Goal: Information Seeking & Learning: Learn about a topic

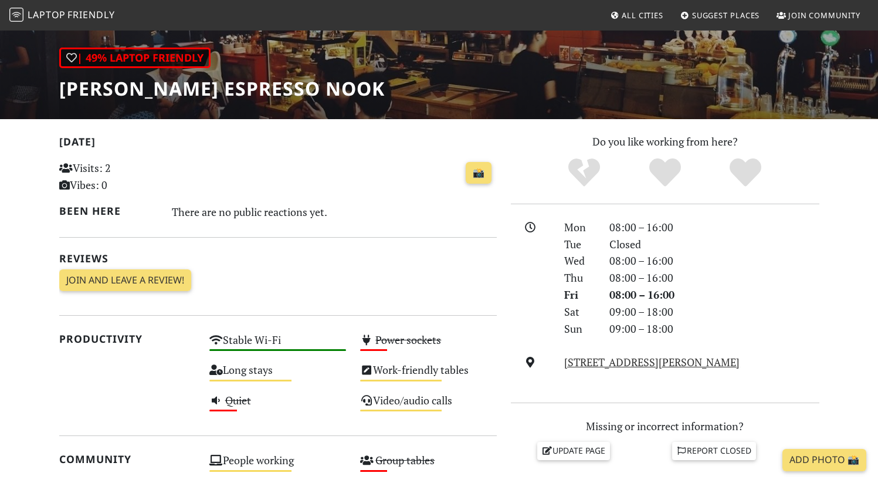
scroll to position [158, 0]
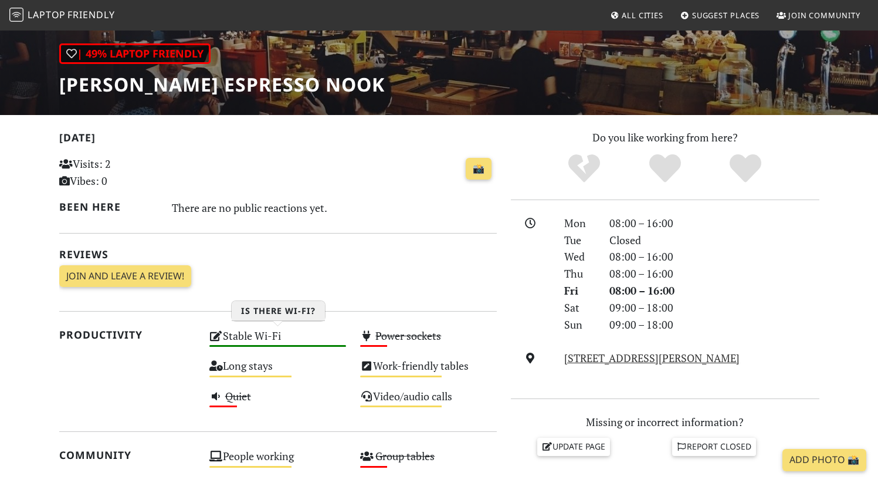
click at [295, 334] on div "Stable Wi-Fi High" at bounding box center [277, 341] width 151 height 30
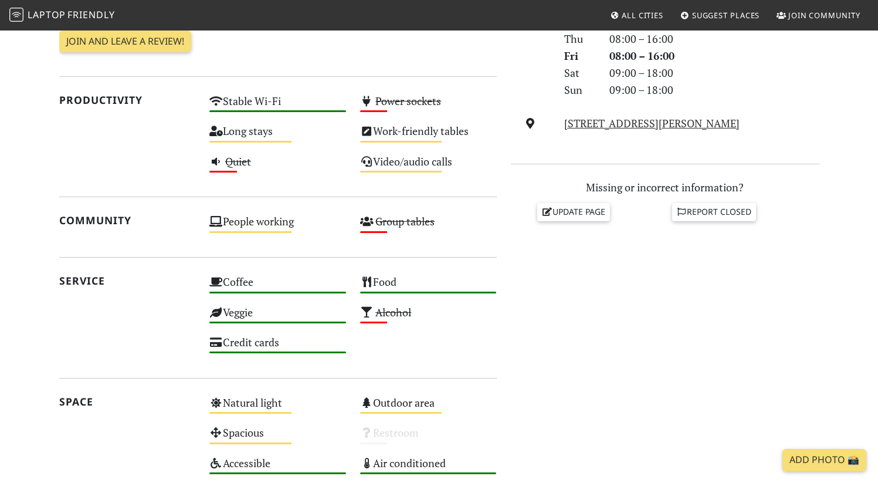
scroll to position [196, 0]
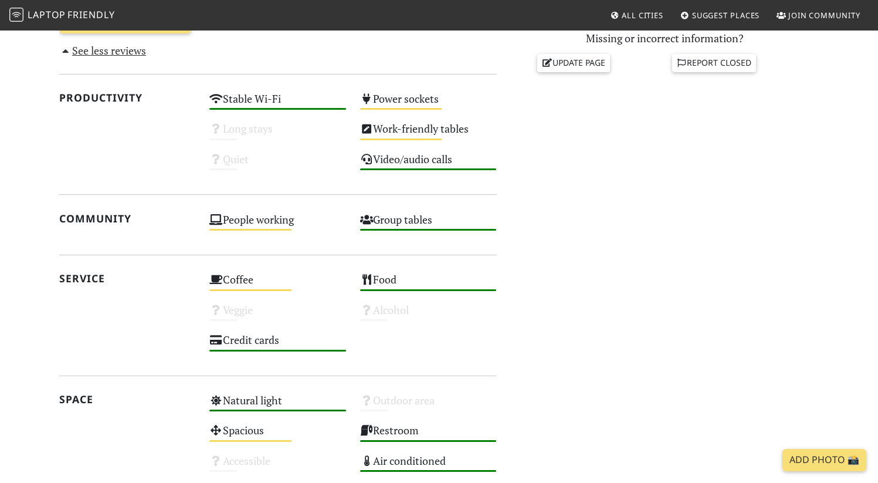
scroll to position [772, 0]
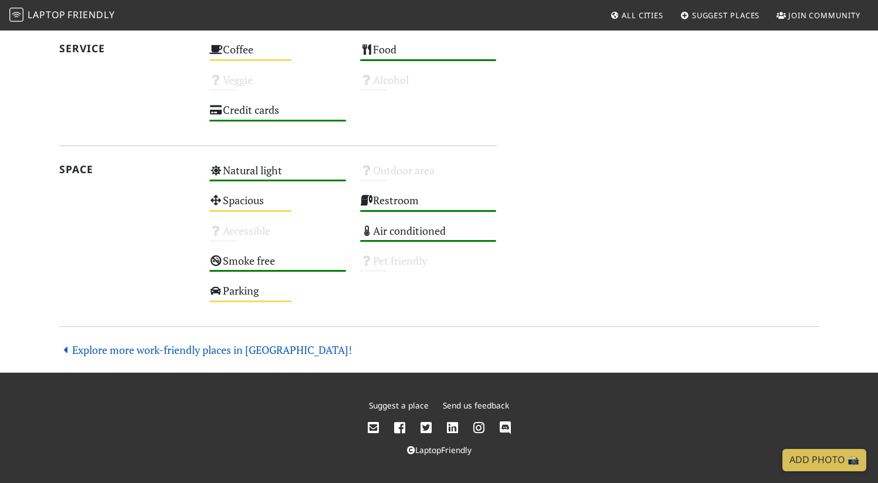
click at [145, 351] on link "Explore more work-friendly places in [GEOGRAPHIC_DATA]!" at bounding box center [205, 349] width 293 height 14
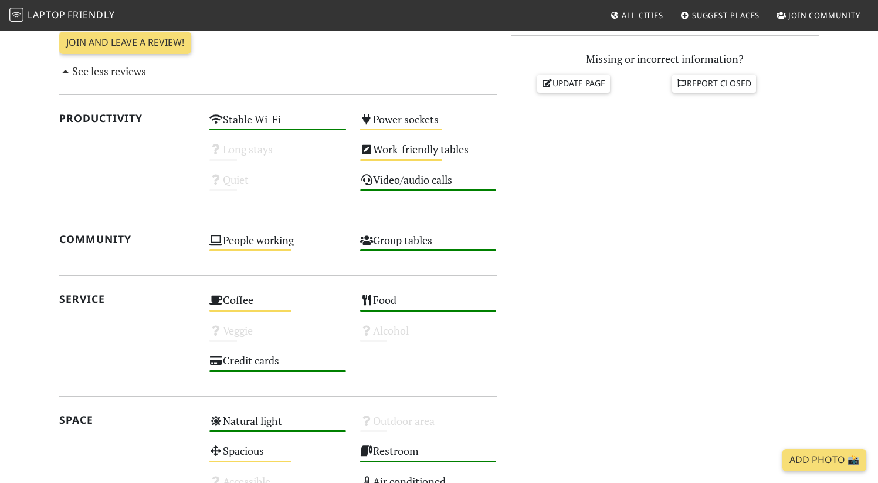
scroll to position [521, 0]
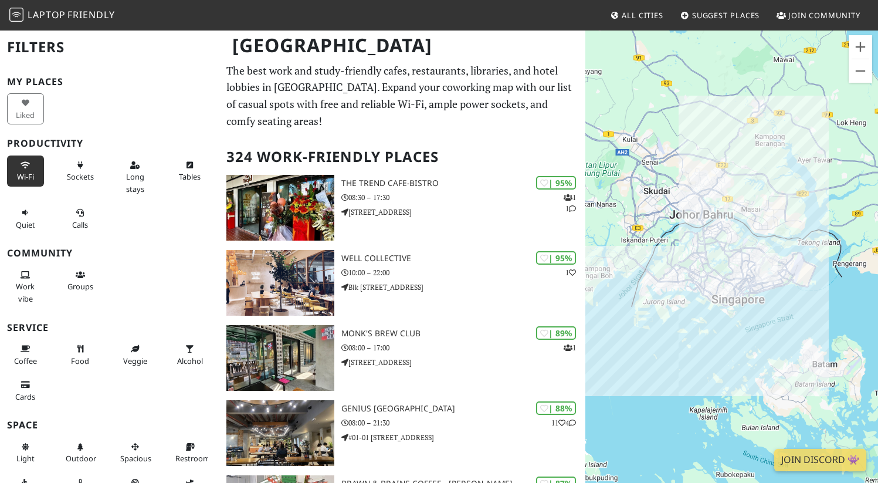
click at [27, 174] on span "Wi-Fi" at bounding box center [25, 176] width 17 height 11
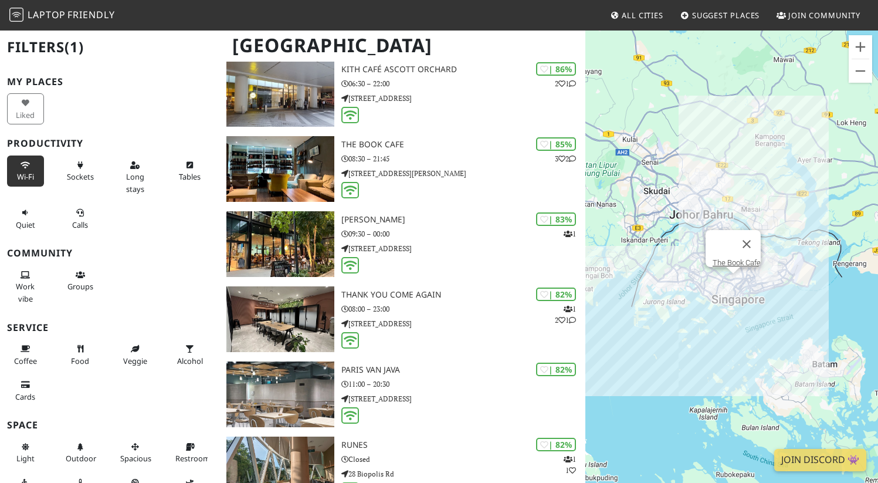
scroll to position [566, 0]
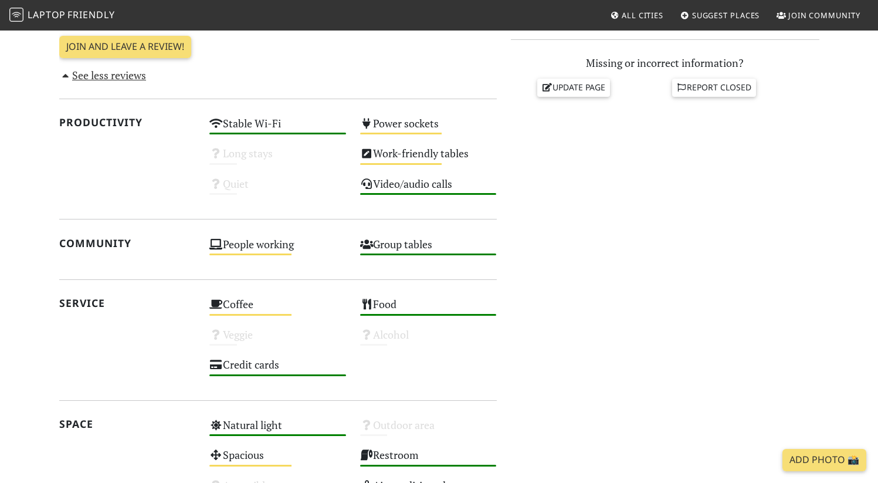
scroll to position [521, 0]
